Goal: Navigation & Orientation: Find specific page/section

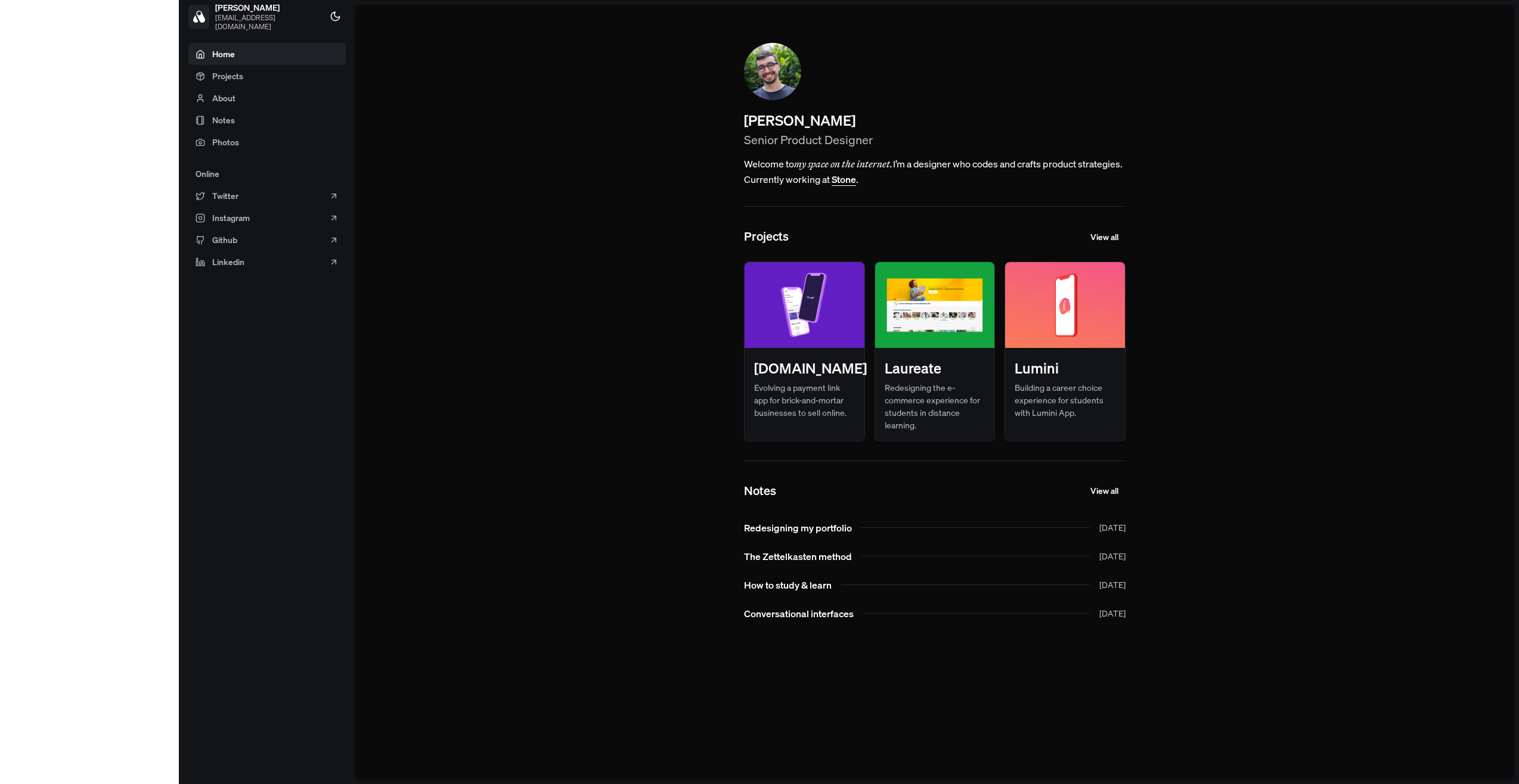
click at [885, 369] on h3 "Laureate" at bounding box center [913, 368] width 56 height 22
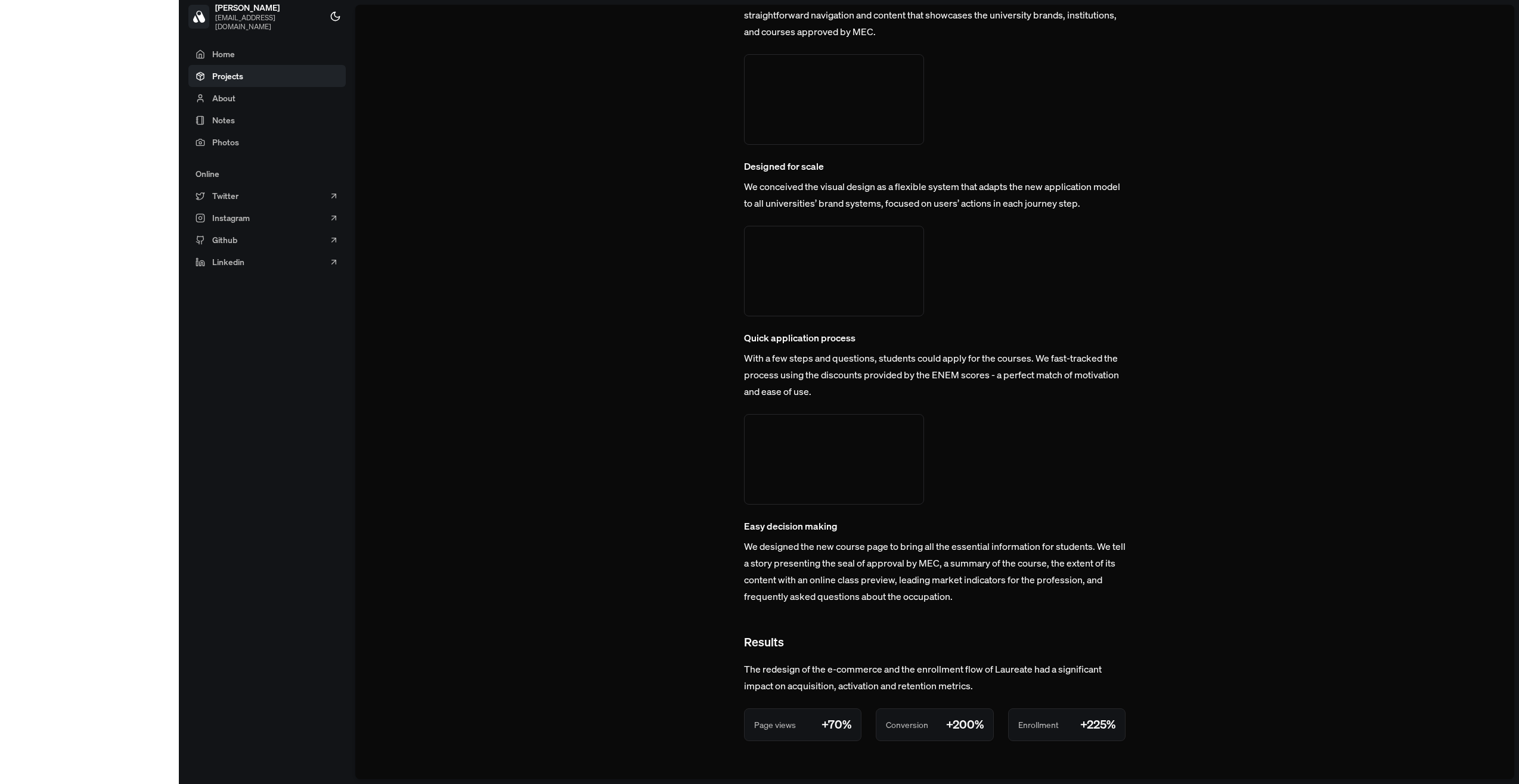
scroll to position [2720, 0]
click at [188, 61] on link "Home" at bounding box center [267, 54] width 157 height 22
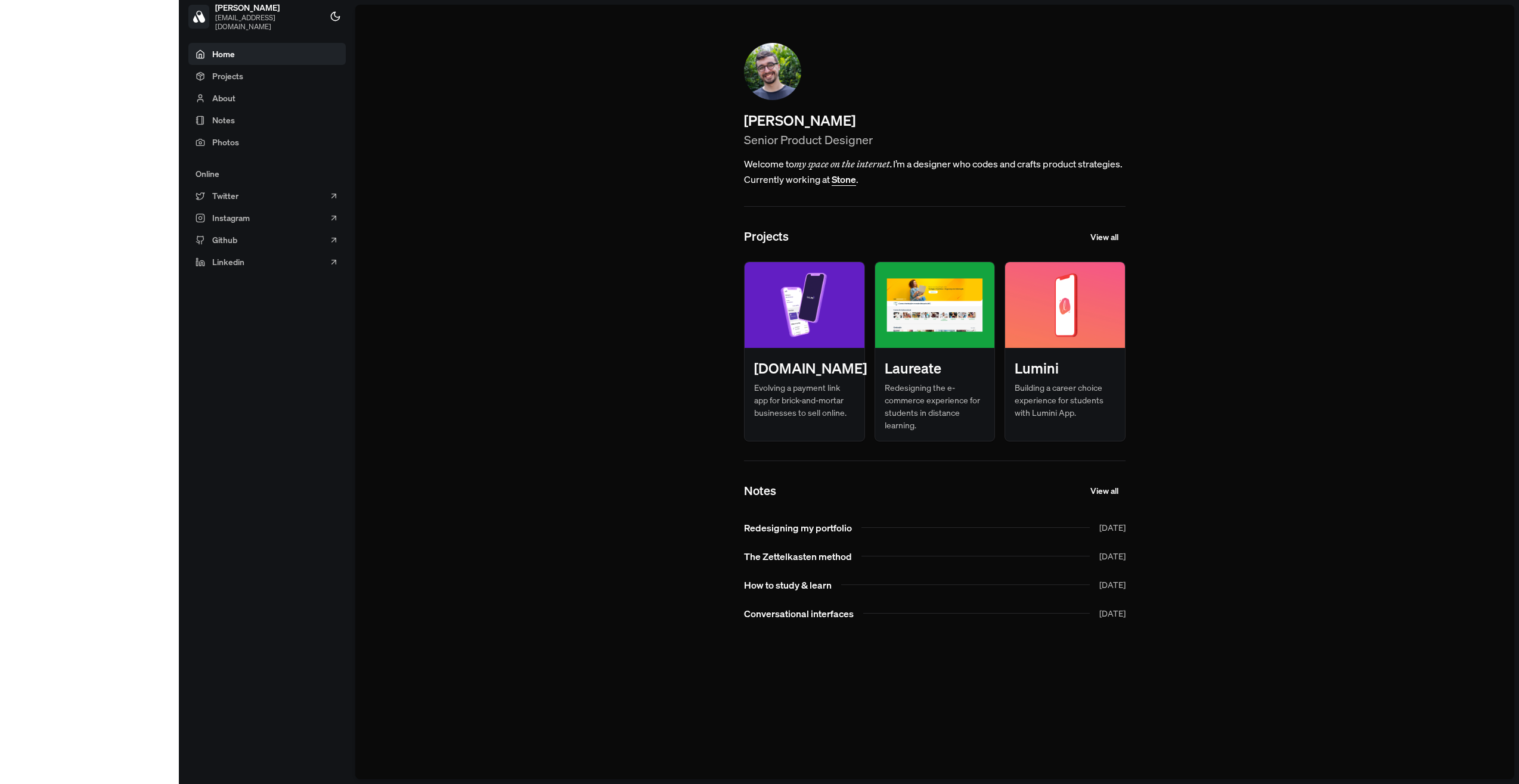
drag, startPoint x: 451, startPoint y: 55, endPoint x: 447, endPoint y: 63, distance: 8.9
click at [447, 63] on main "[PERSON_NAME] Senior Product Designer Welcome to my space on the internet. I’m …" at bounding box center [934, 392] width 1159 height 775
click at [1318, 228] on main "[PERSON_NAME] Senior Product Designer Welcome to my space on the internet. I’m …" at bounding box center [934, 392] width 1159 height 775
click at [1209, 430] on main "[PERSON_NAME] Senior Product Designer Welcome to my space on the internet. I’m …" at bounding box center [934, 392] width 1159 height 775
drag, startPoint x: 1135, startPoint y: 361, endPoint x: 1133, endPoint y: 352, distance: 9.2
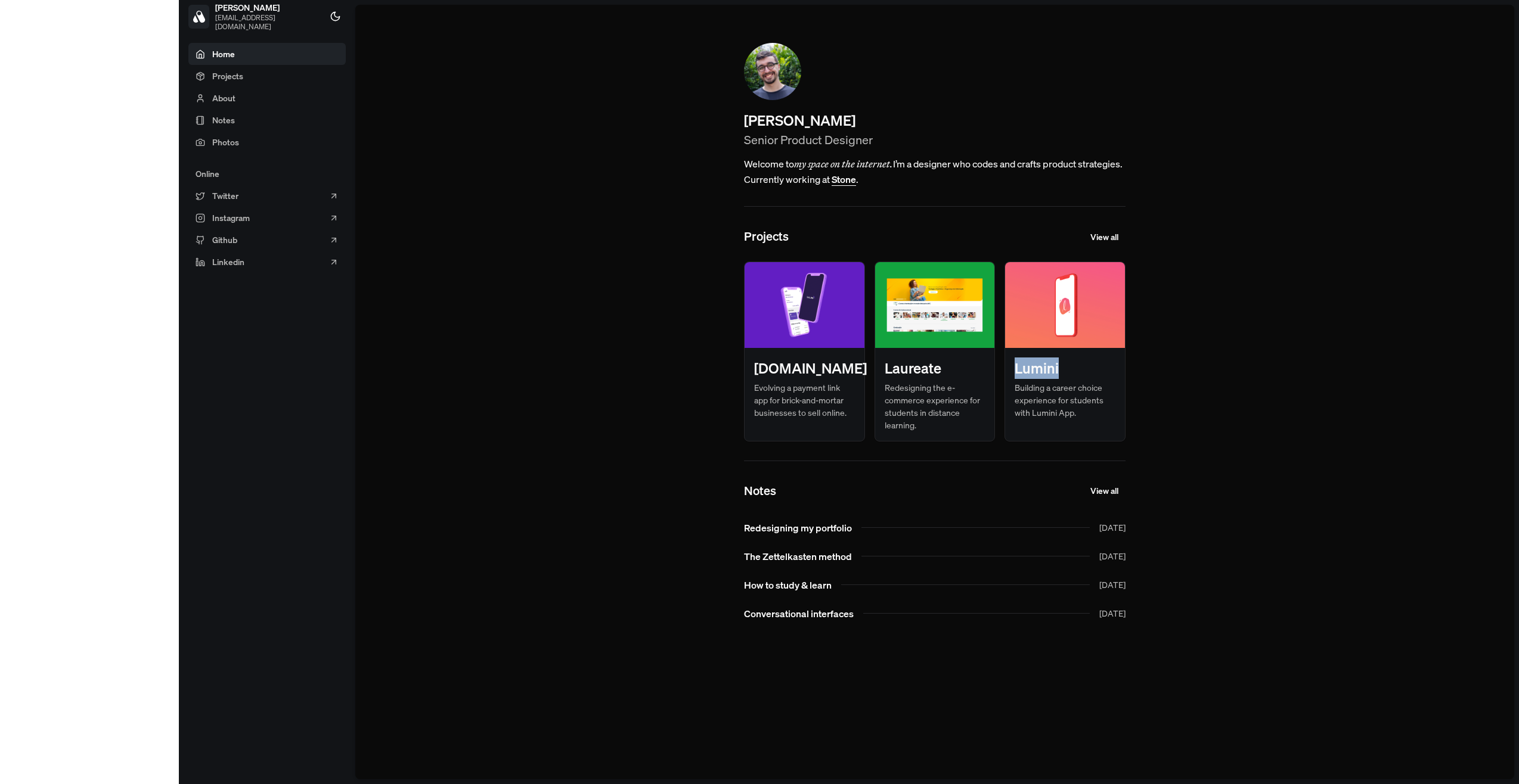
click at [1133, 352] on main "[PERSON_NAME] Senior Product Designer Welcome to my space on the internet. I’m …" at bounding box center [934, 392] width 1159 height 775
click at [1168, 275] on main "[PERSON_NAME] Senior Product Designer Welcome to my space on the internet. I’m …" at bounding box center [934, 392] width 1159 height 775
